Goal: Information Seeking & Learning: Learn about a topic

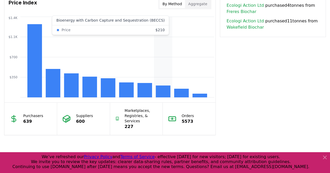
scroll to position [417, 0]
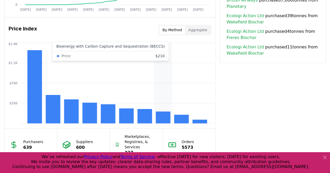
click at [162, 119] on rect at bounding box center [163, 118] width 15 height 12
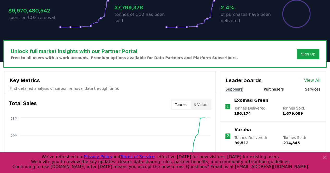
scroll to position [143, 0]
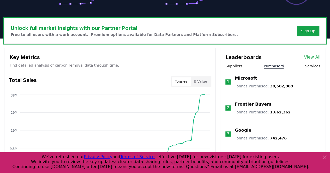
click at [276, 65] on button "Purchasers" at bounding box center [274, 66] width 20 height 5
click at [231, 64] on button "Suppliers" at bounding box center [233, 66] width 17 height 5
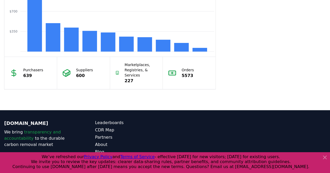
scroll to position [508, 0]
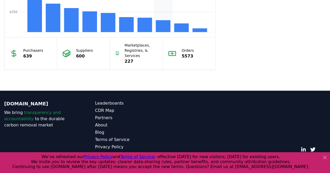
click at [162, 27] on rect at bounding box center [163, 26] width 15 height 12
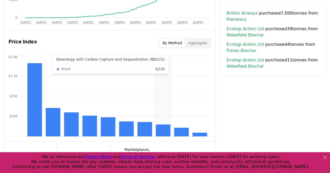
click at [161, 130] on rect at bounding box center [163, 131] width 15 height 12
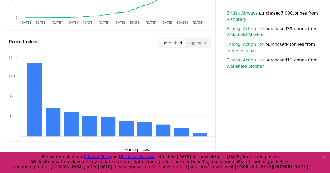
click at [200, 44] on button "Aggregate" at bounding box center [197, 43] width 25 height 8
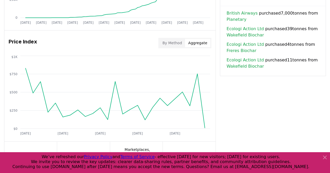
click at [173, 40] on button "By Method" at bounding box center [172, 43] width 26 height 8
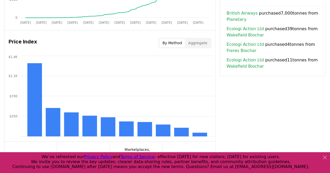
click at [200, 42] on button "Aggregate" at bounding box center [197, 43] width 25 height 8
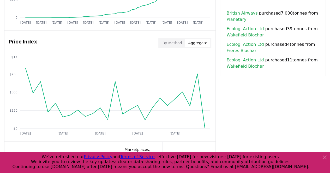
click at [177, 40] on button "By Method" at bounding box center [172, 43] width 26 height 8
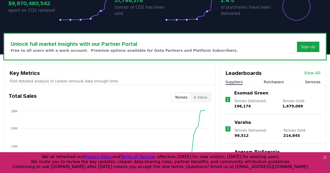
scroll to position [130, 0]
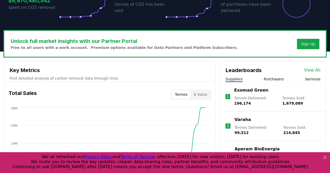
drag, startPoint x: 209, startPoint y: 94, endPoint x: 204, endPoint y: 94, distance: 5.0
click at [205, 94] on button "$ Value" at bounding box center [201, 94] width 20 height 8
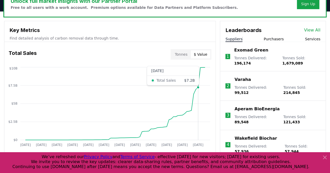
scroll to position [182, 0]
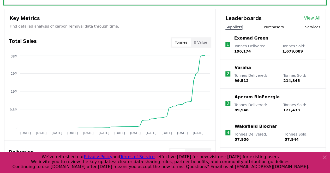
click at [179, 42] on button "Tonnes" at bounding box center [181, 42] width 19 height 8
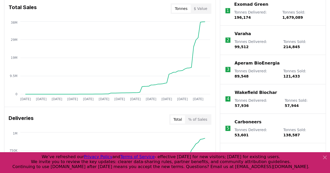
scroll to position [261, 0]
